Goal: Use online tool/utility: Utilize a website feature to perform a specific function

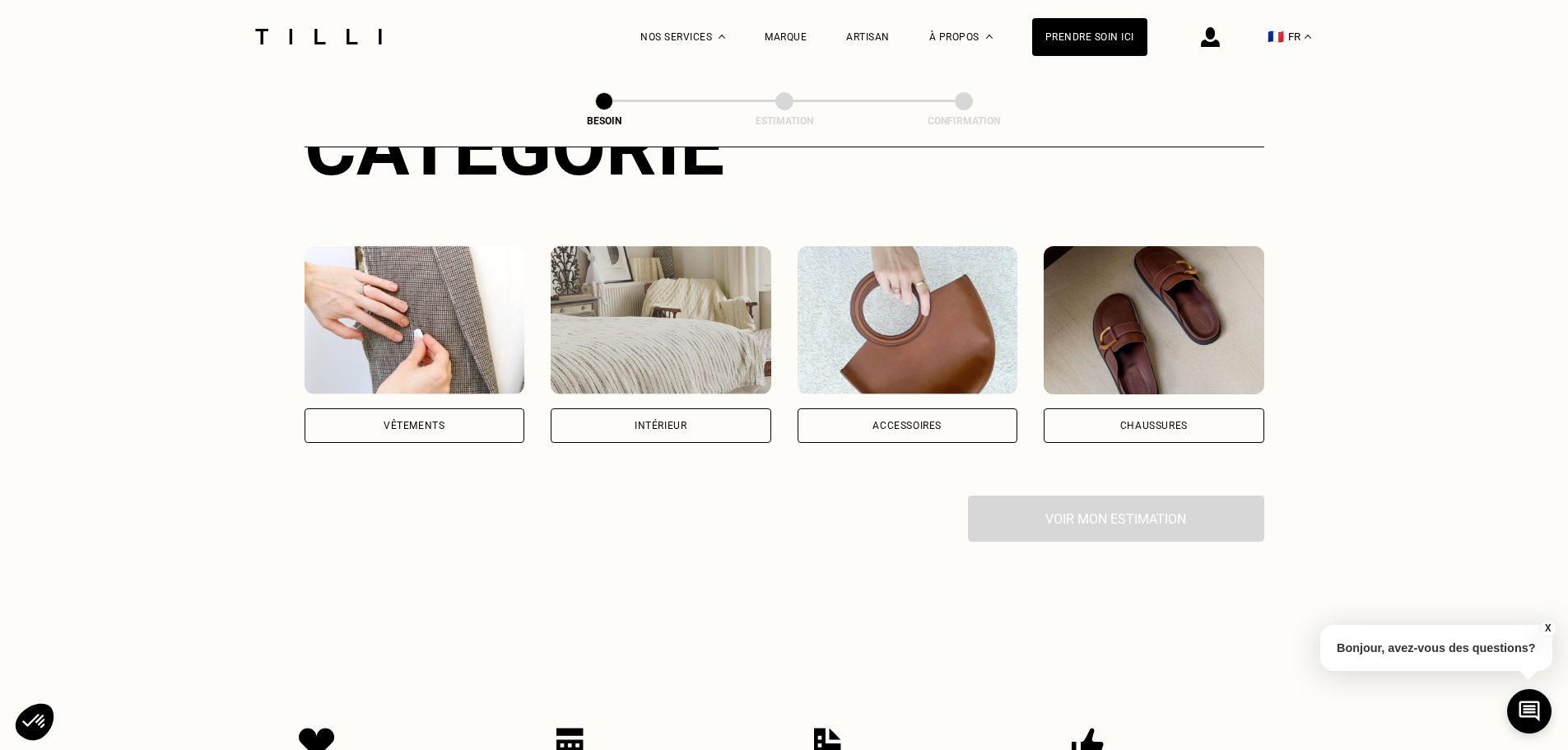
scroll to position [247, 0]
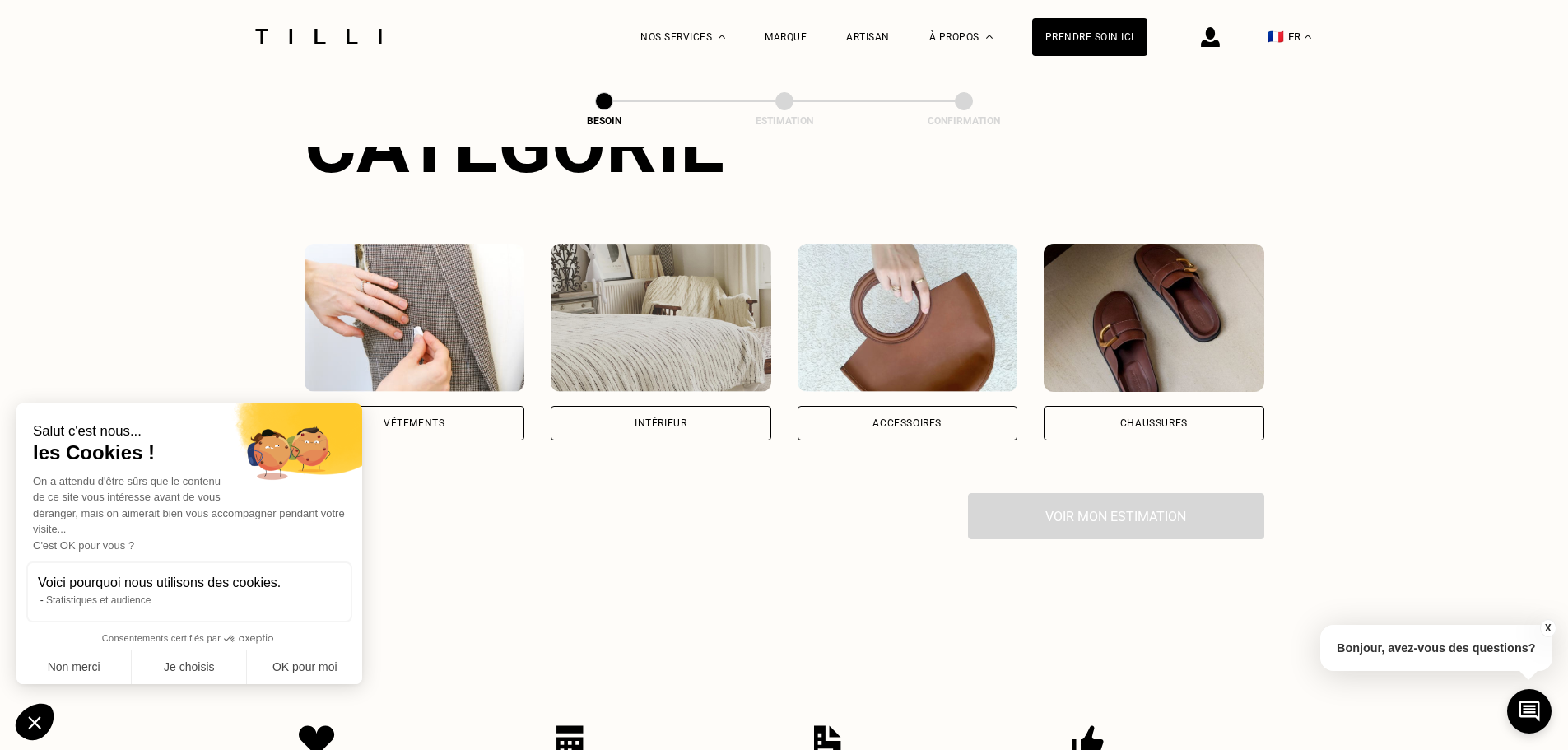
click at [420, 418] on div "Vêtements" at bounding box center [414, 423] width 61 height 10
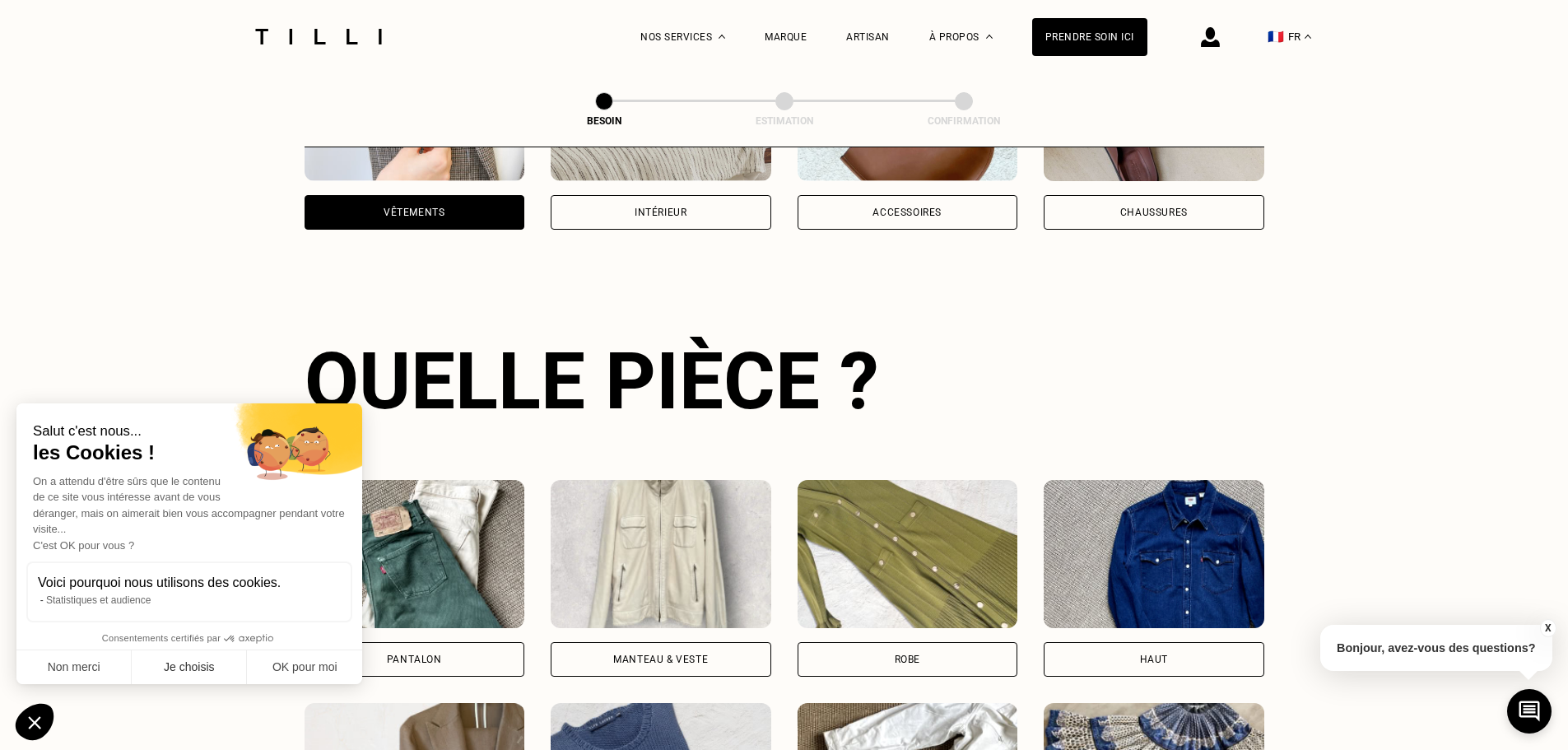
scroll to position [538, 0]
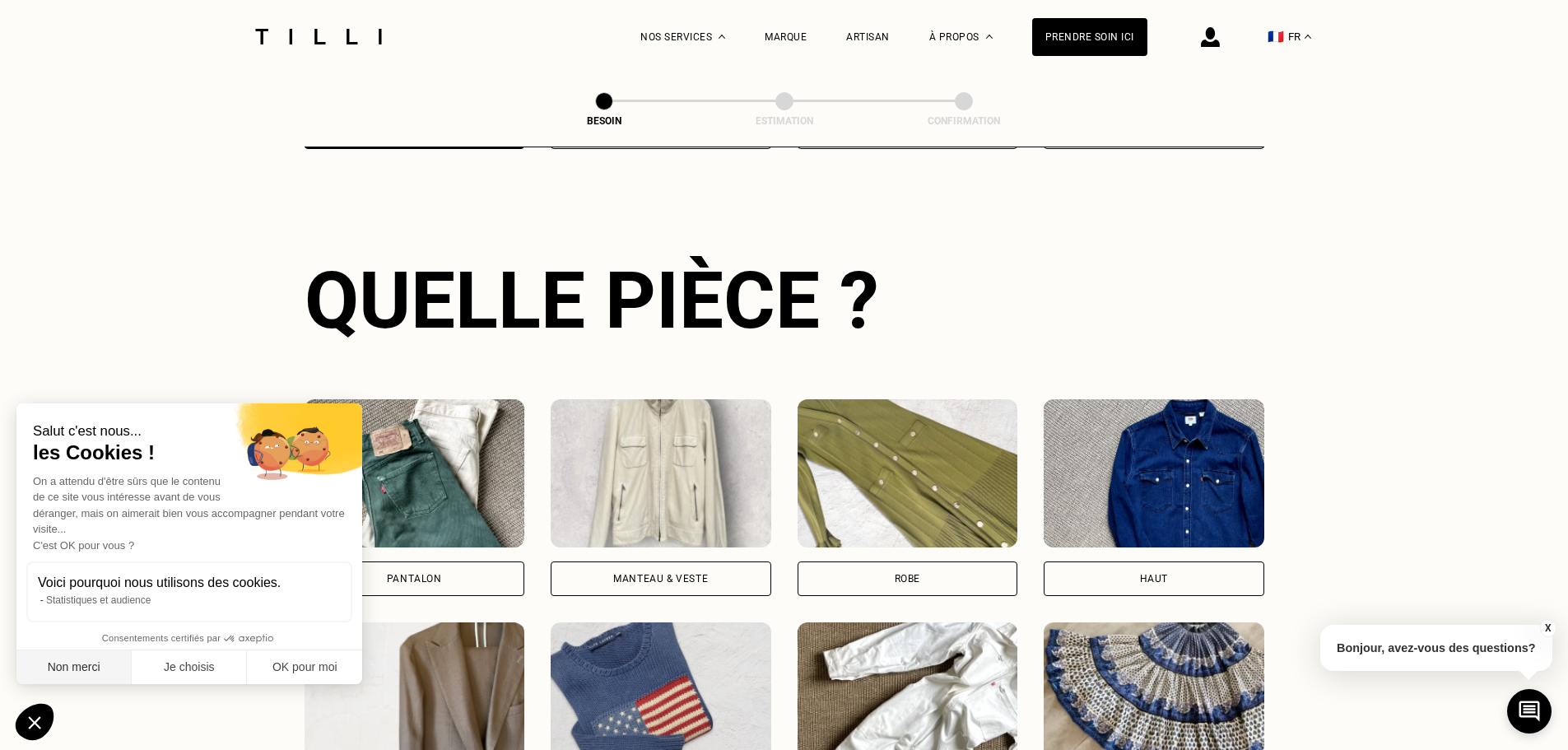
click at [102, 666] on button "Non merci" at bounding box center [74, 667] width 115 height 35
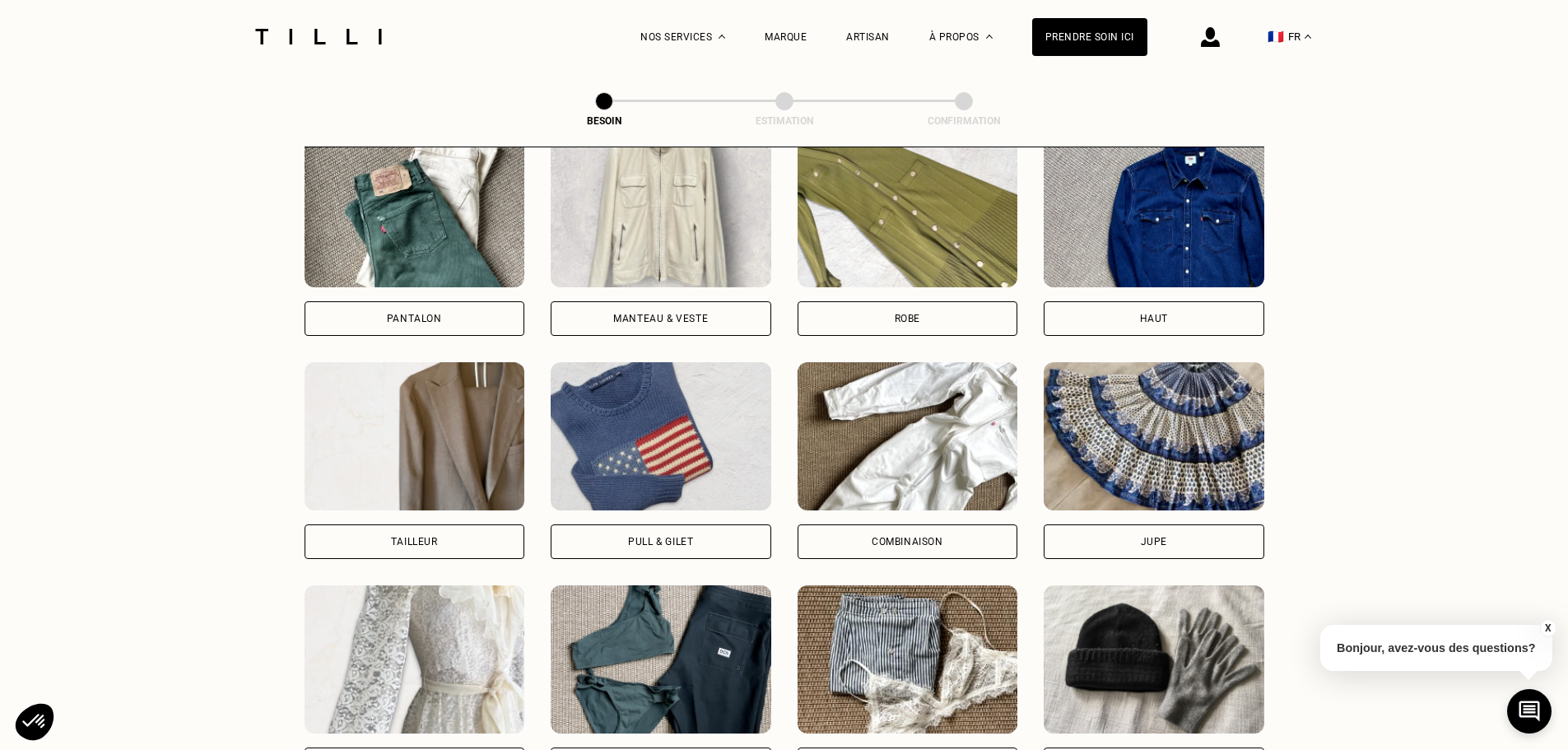
scroll to position [785, 0]
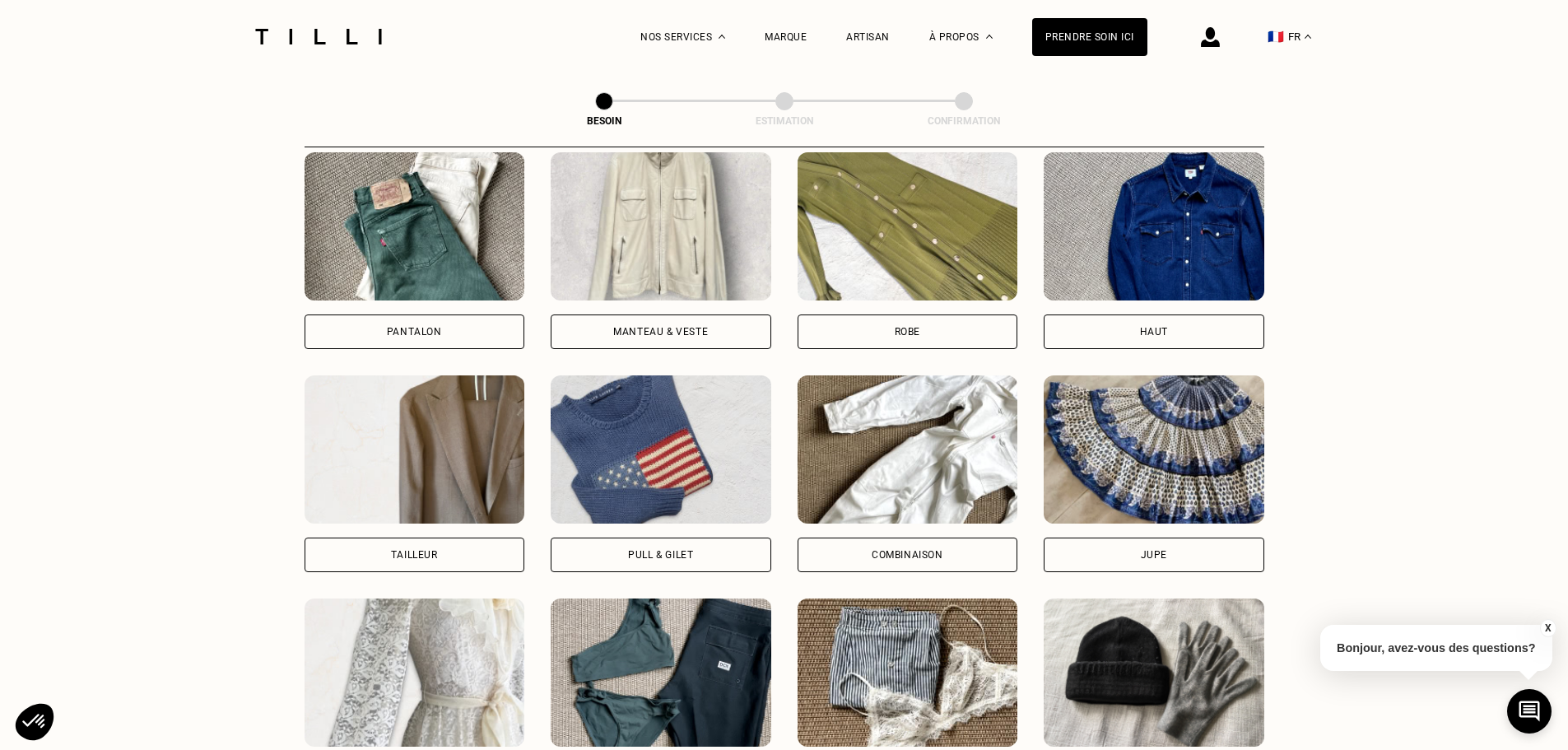
click at [406, 325] on div "Pantalon" at bounding box center [415, 331] width 220 height 35
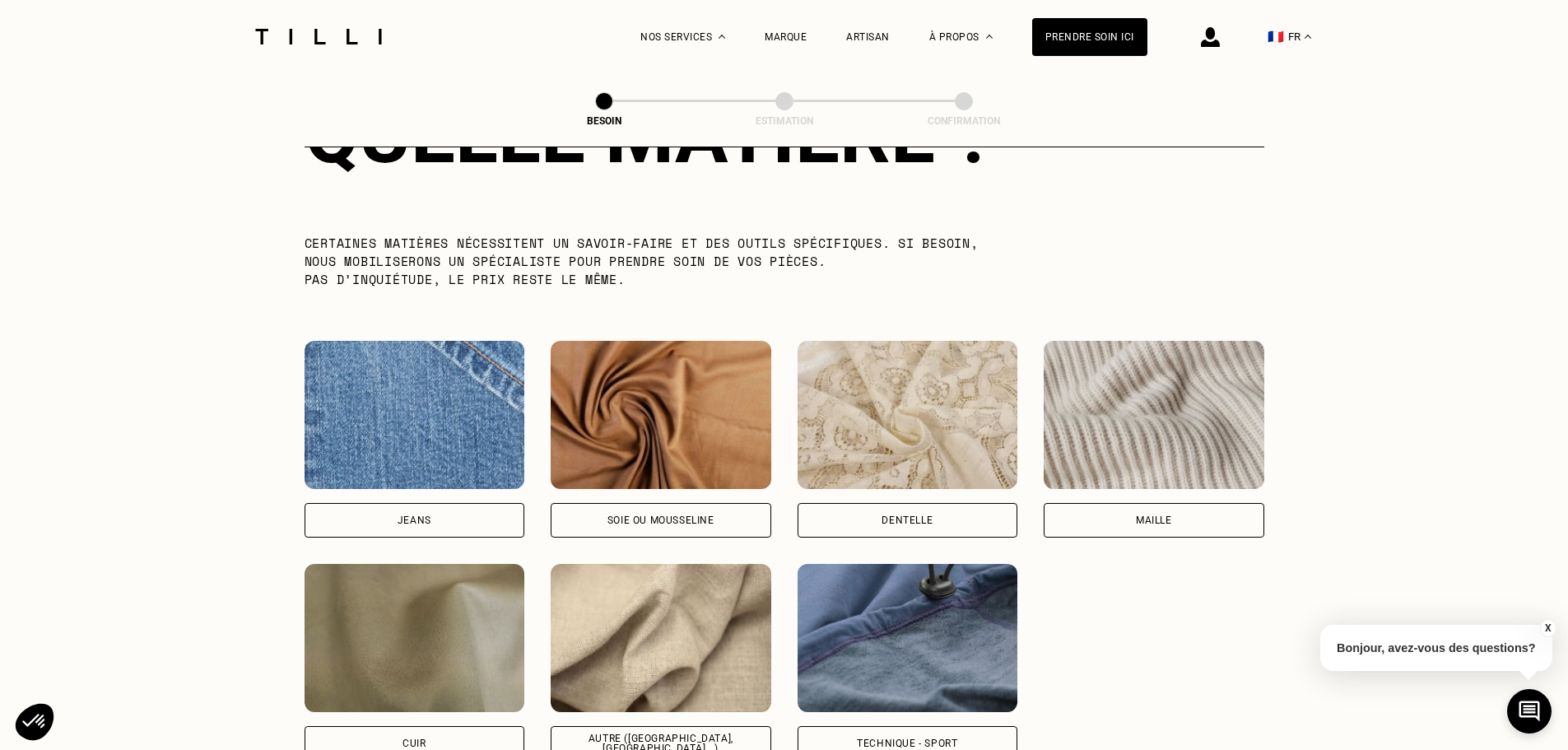
scroll to position [1598, 0]
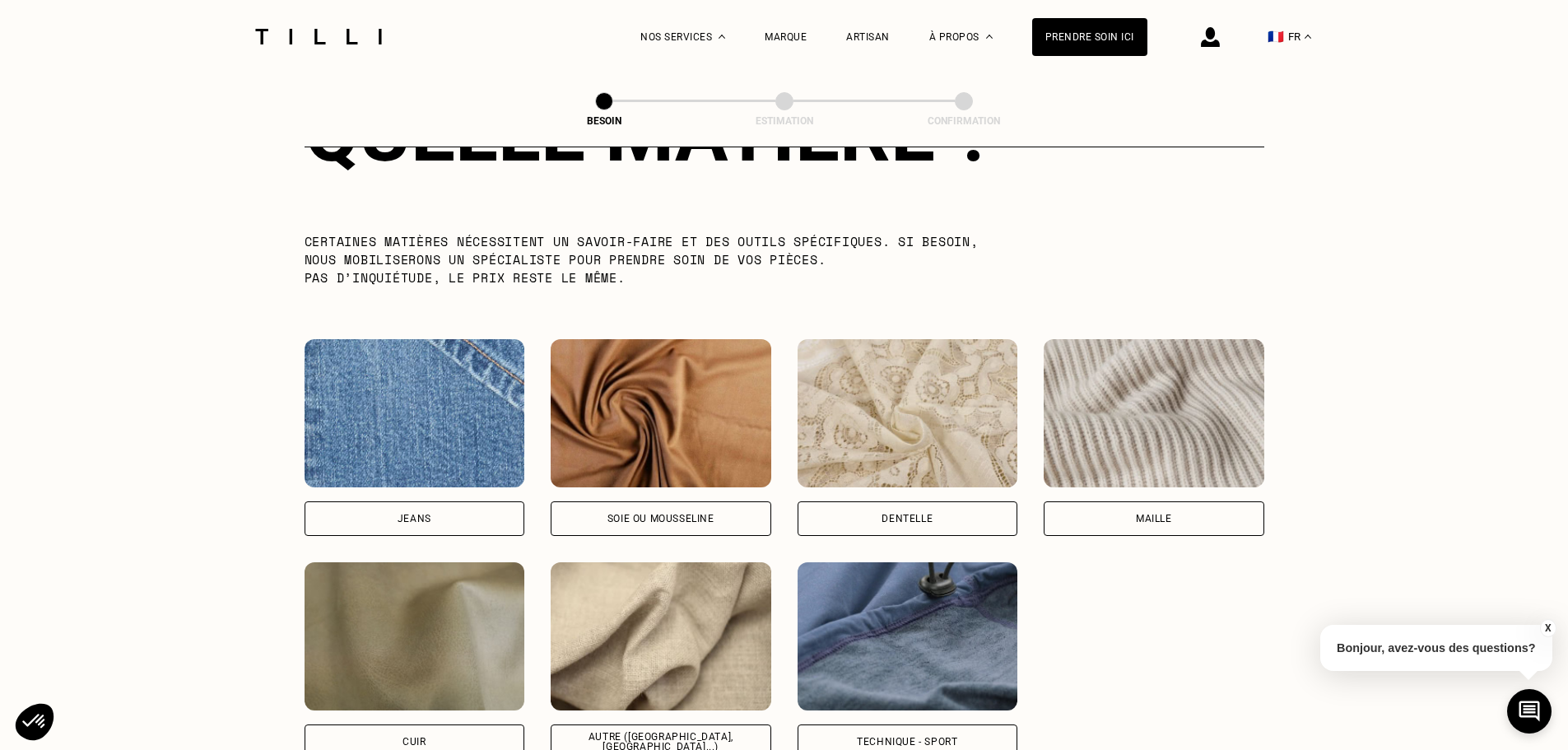
click at [427, 501] on div "Jeans" at bounding box center [415, 518] width 220 height 35
select select "FR"
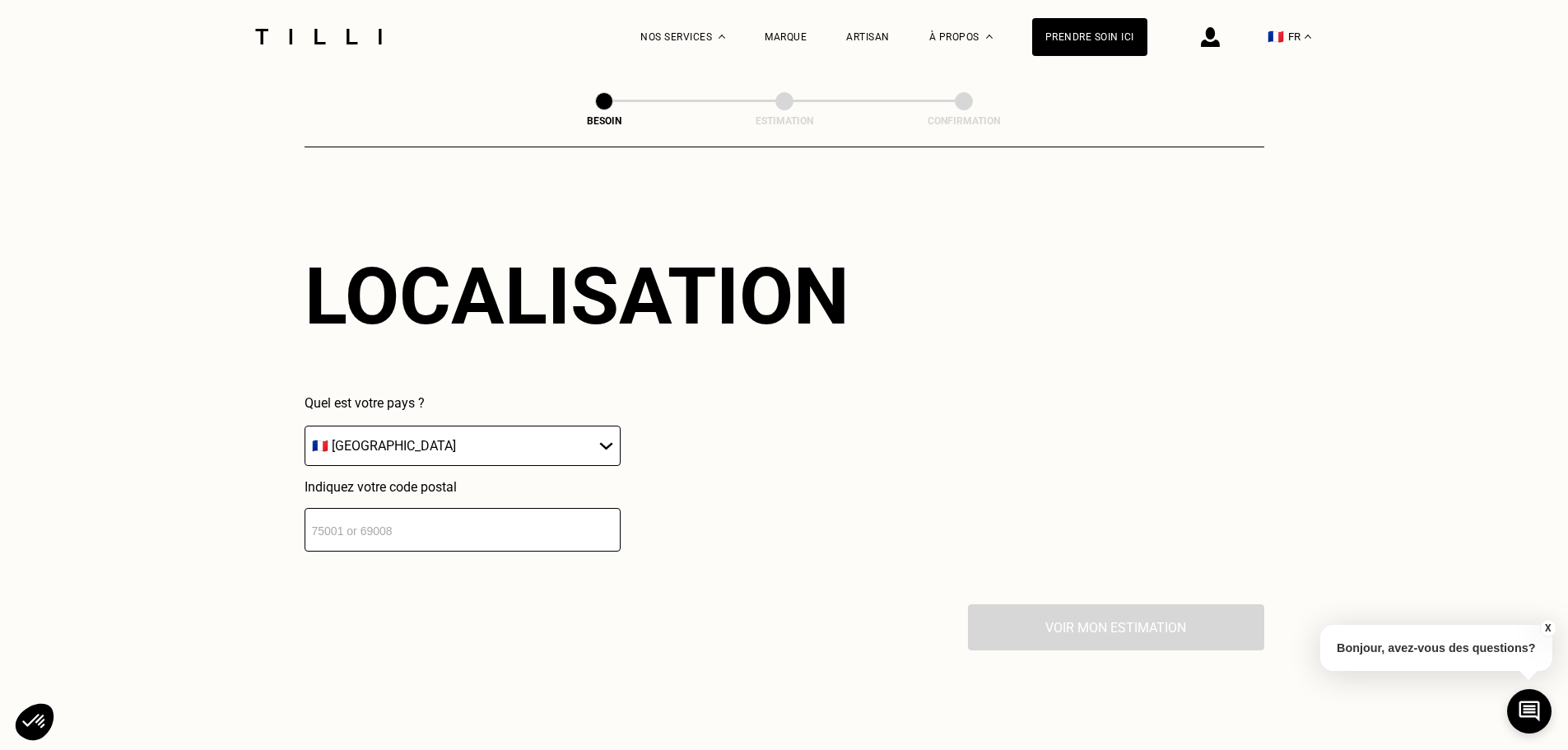
scroll to position [2213, 0]
click at [460, 519] on input "number" at bounding box center [463, 529] width 316 height 44
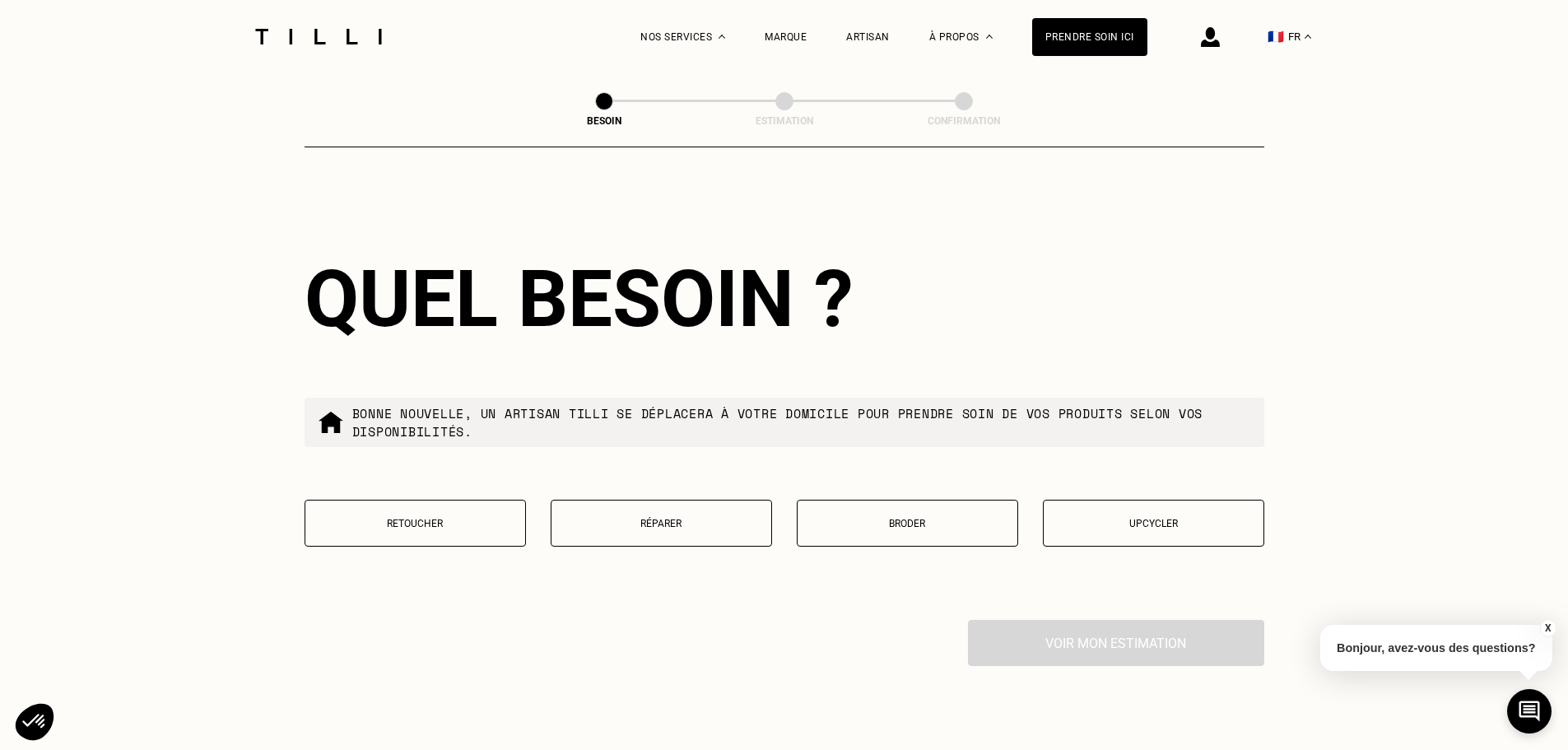
scroll to position [2622, 0]
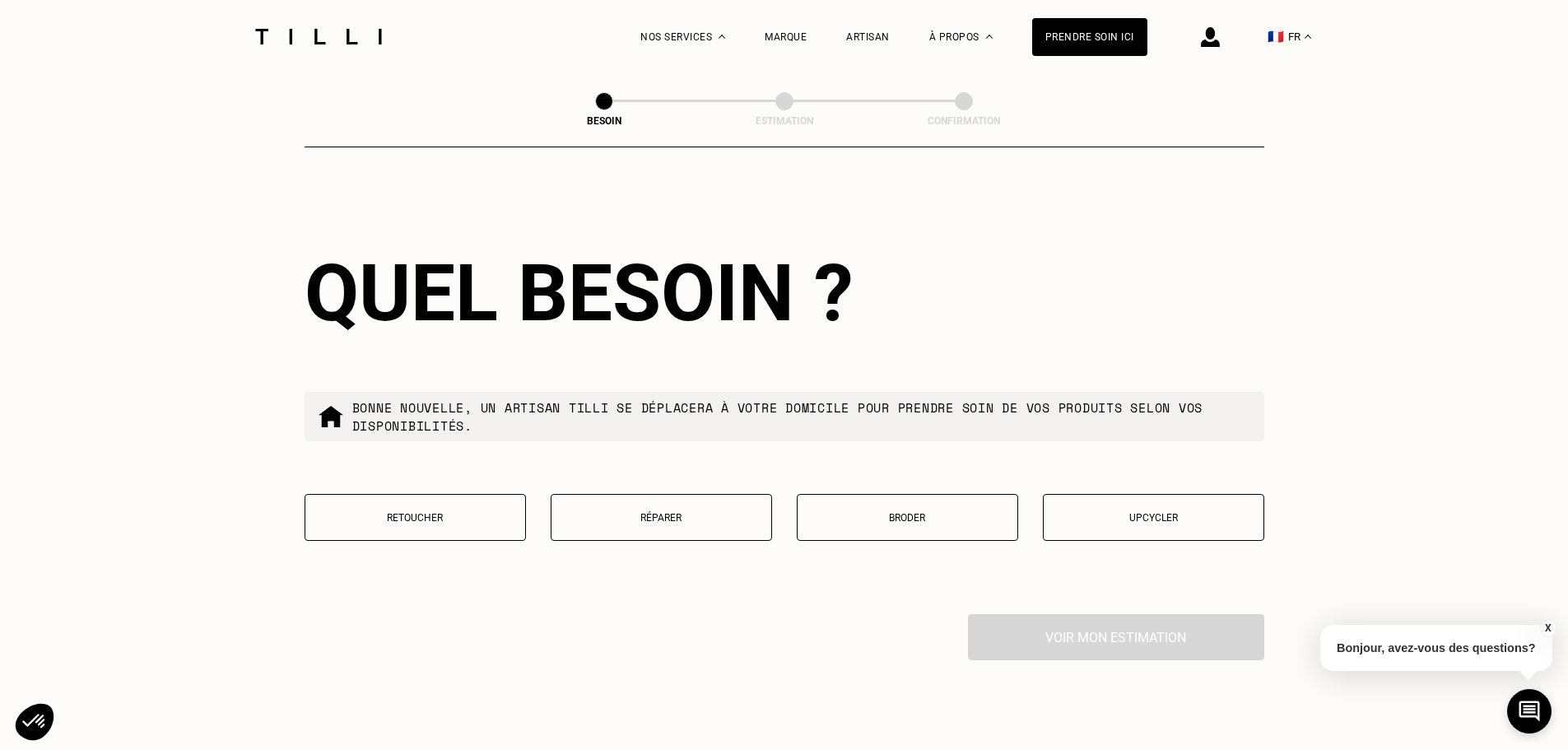
type input "75017"
click at [428, 515] on p "Retoucher" at bounding box center [415, 518] width 204 height 12
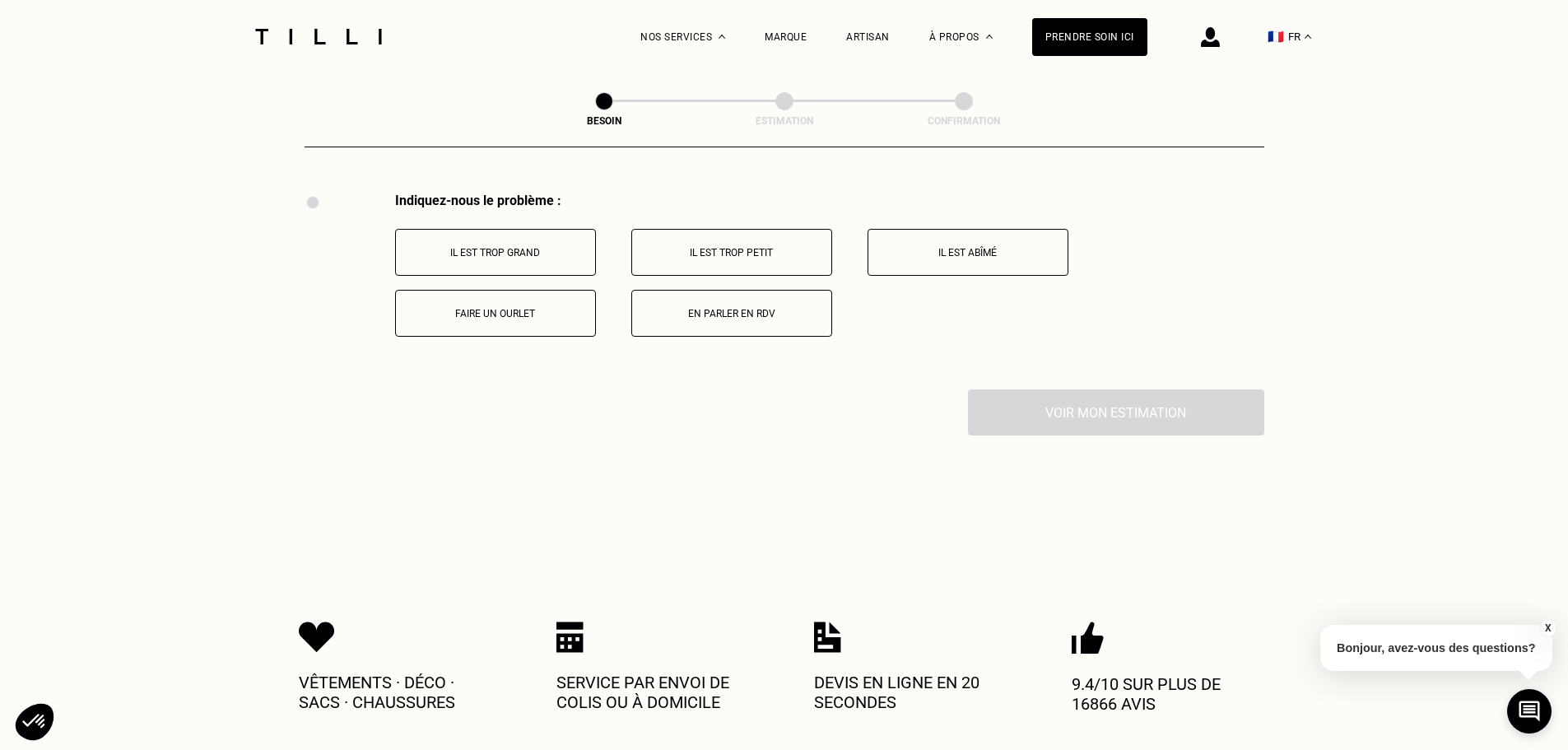
scroll to position [3045, 0]
click at [520, 246] on p "Il est trop grand" at bounding box center [495, 252] width 182 height 12
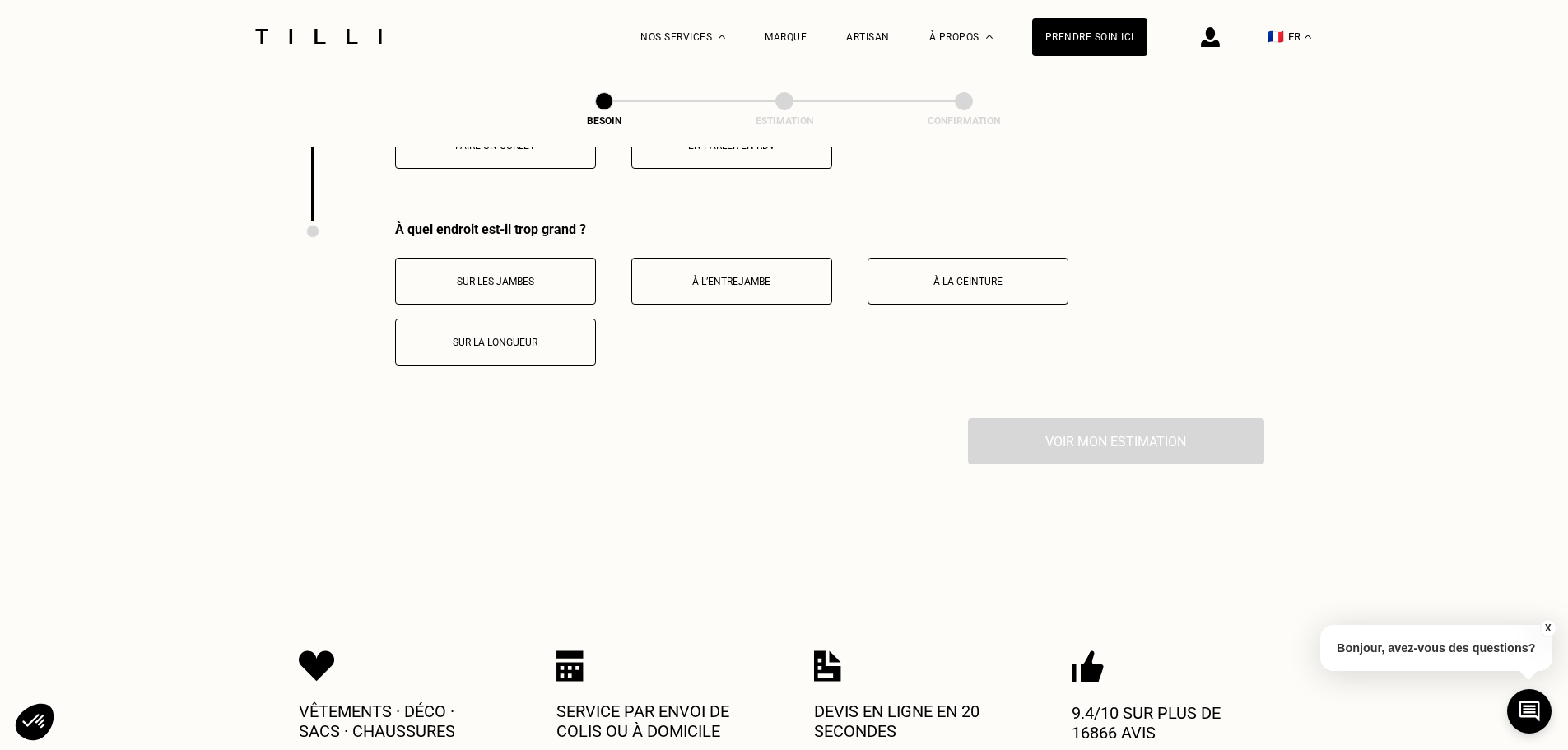
scroll to position [3241, 0]
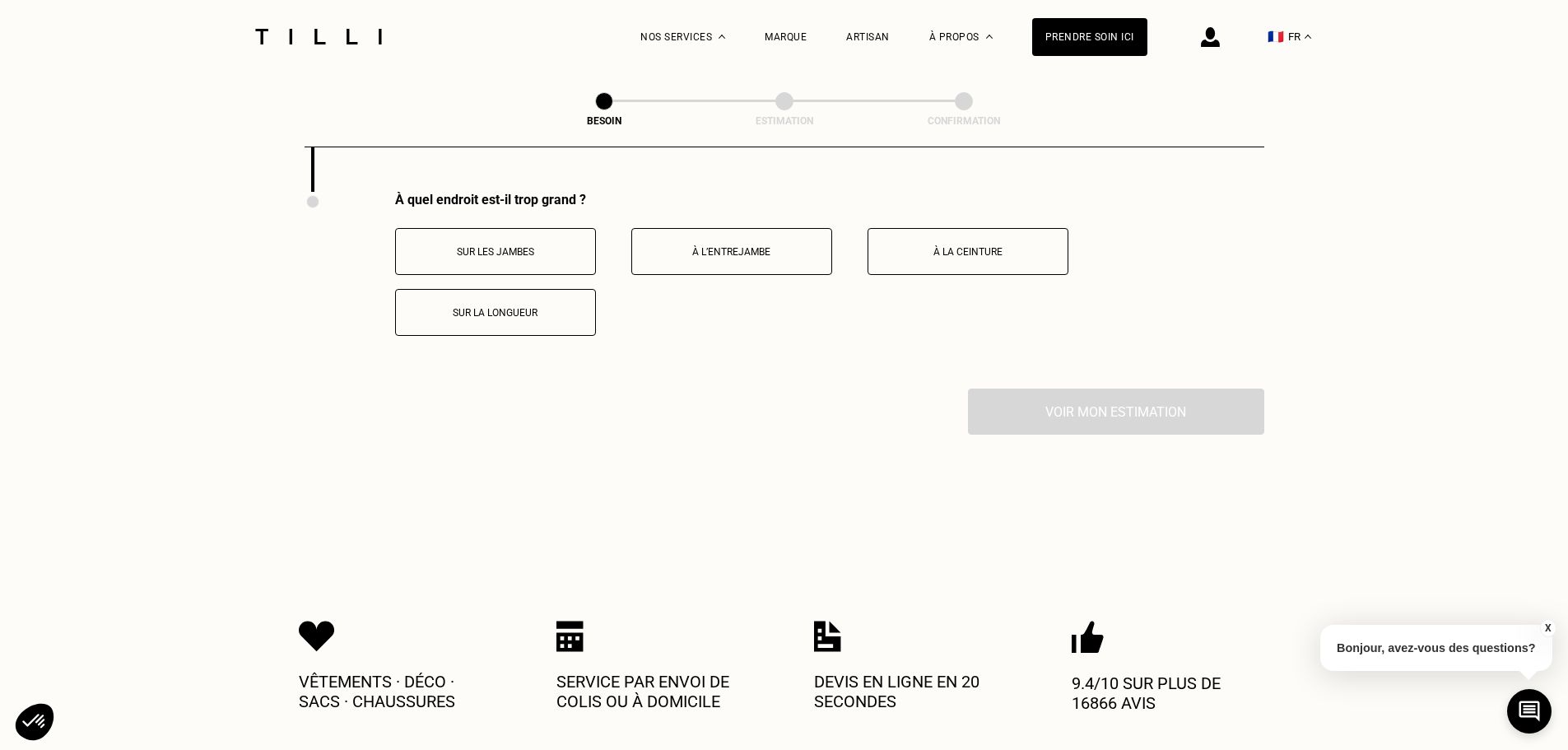
click at [521, 246] on p "Sur les jambes" at bounding box center [495, 252] width 182 height 12
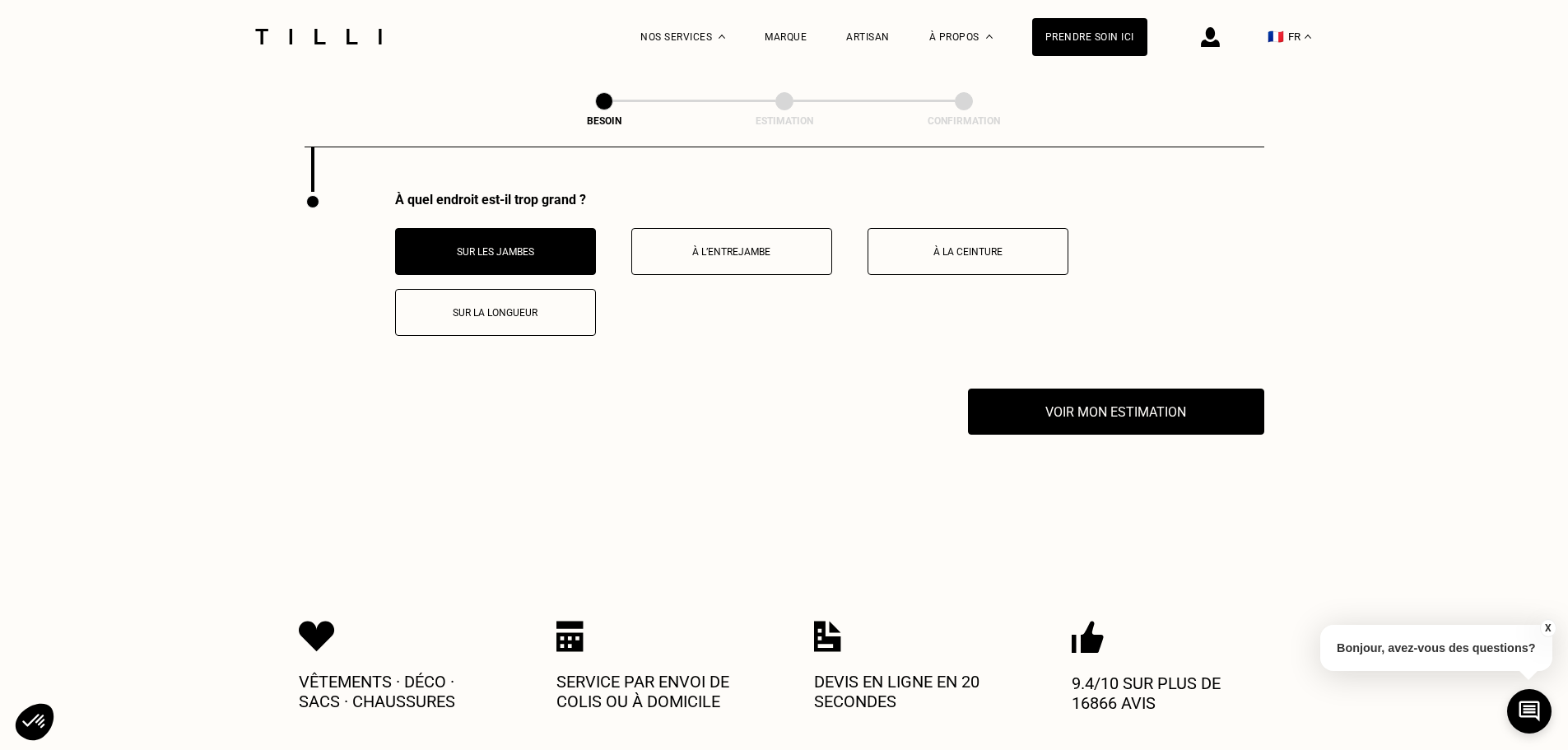
click at [513, 311] on button "Sur la longueur" at bounding box center [496, 312] width 201 height 47
click at [516, 246] on p "Sur les jambes" at bounding box center [495, 252] width 182 height 12
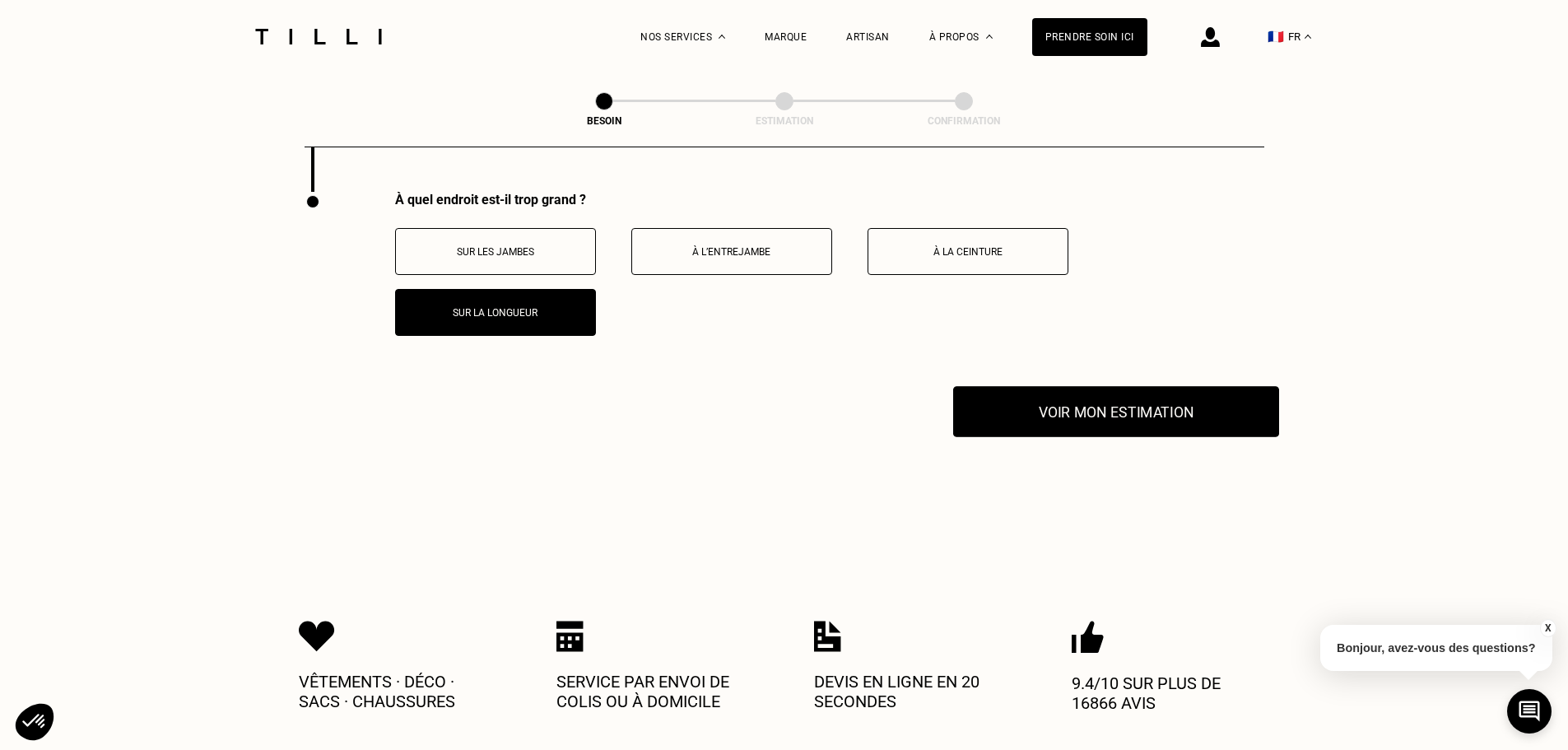
click at [1089, 397] on button "Voir mon estimation" at bounding box center [1116, 411] width 326 height 51
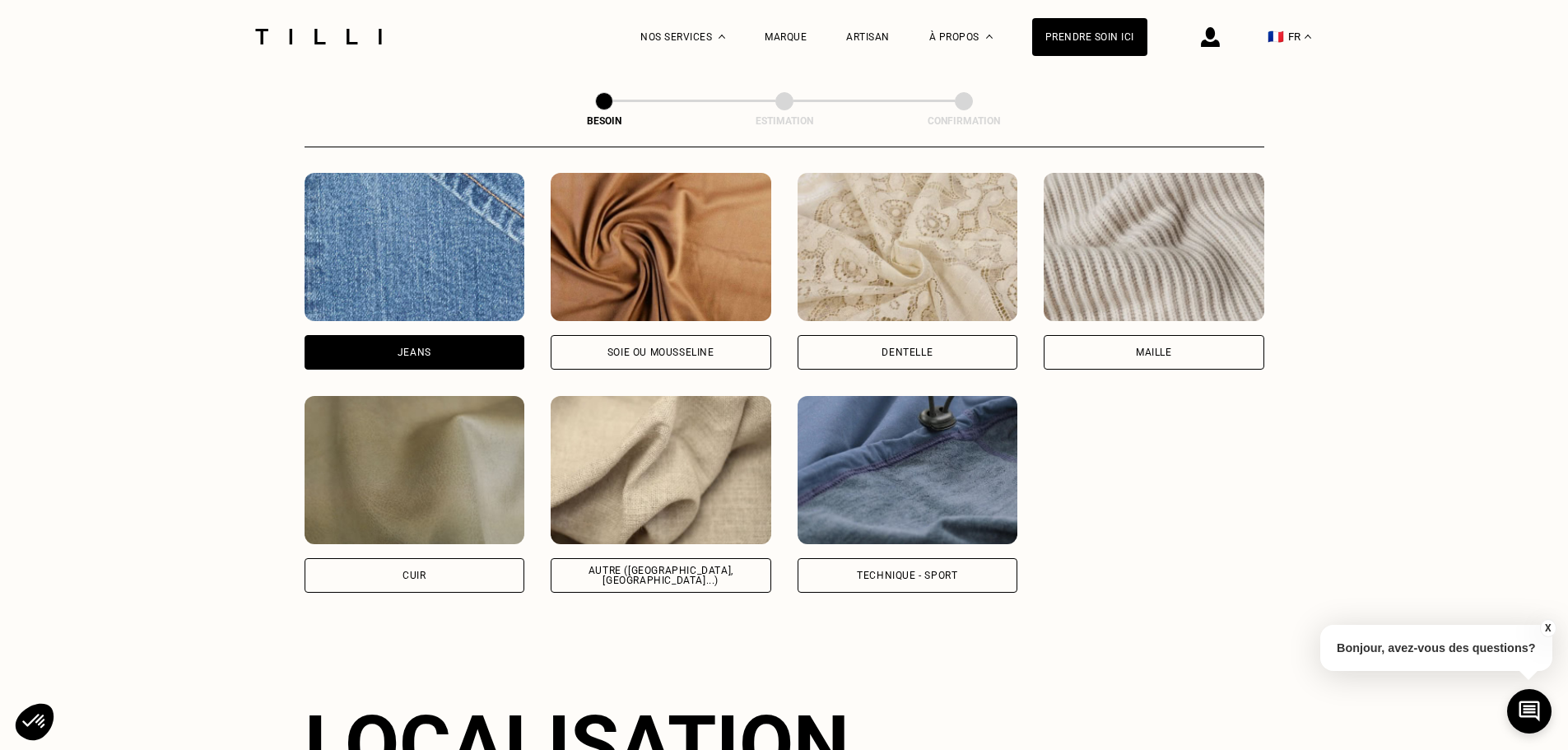
scroll to position [1513, 0]
